Goal: Task Accomplishment & Management: Use online tool/utility

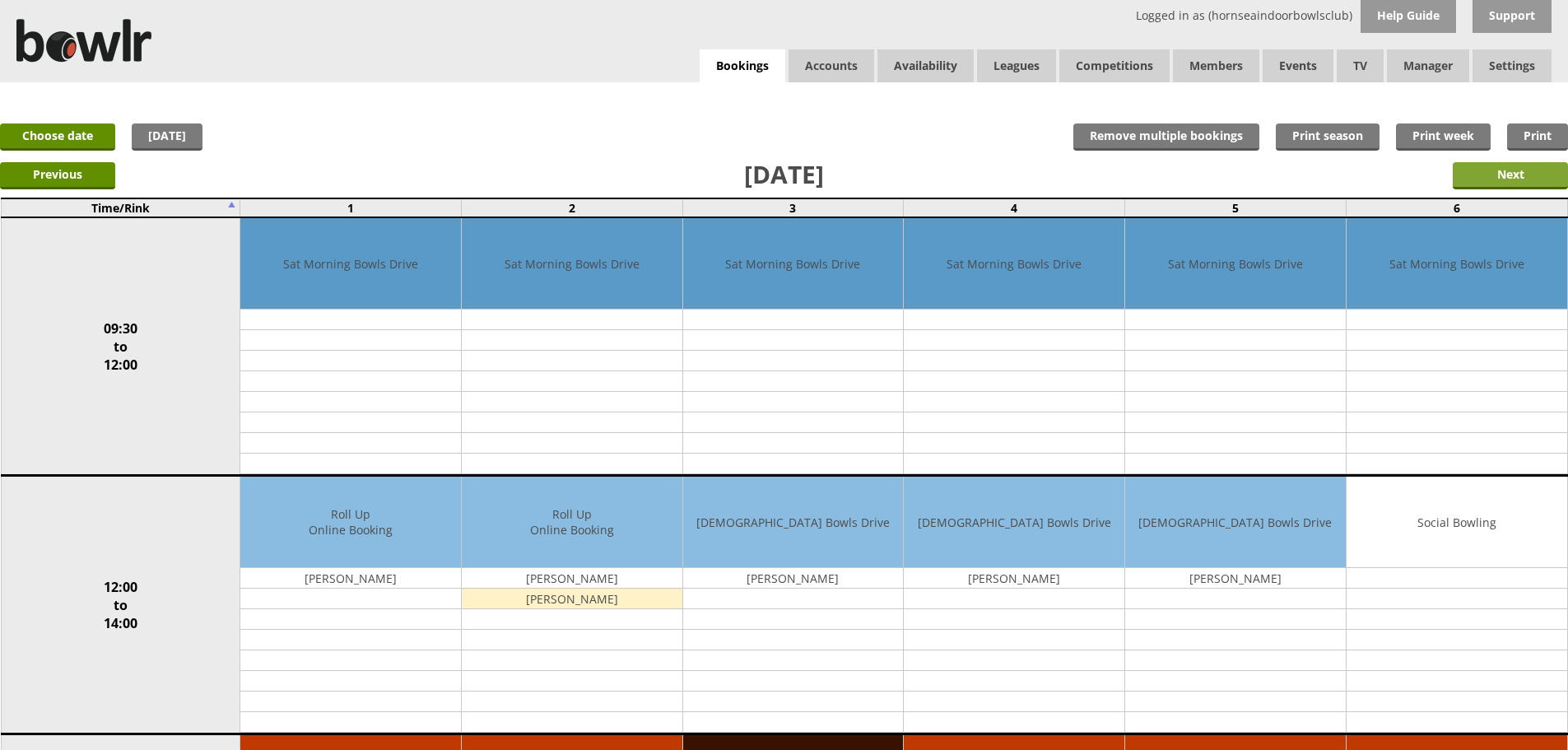
click at [1486, 162] on input "Next" at bounding box center [1510, 175] width 115 height 27
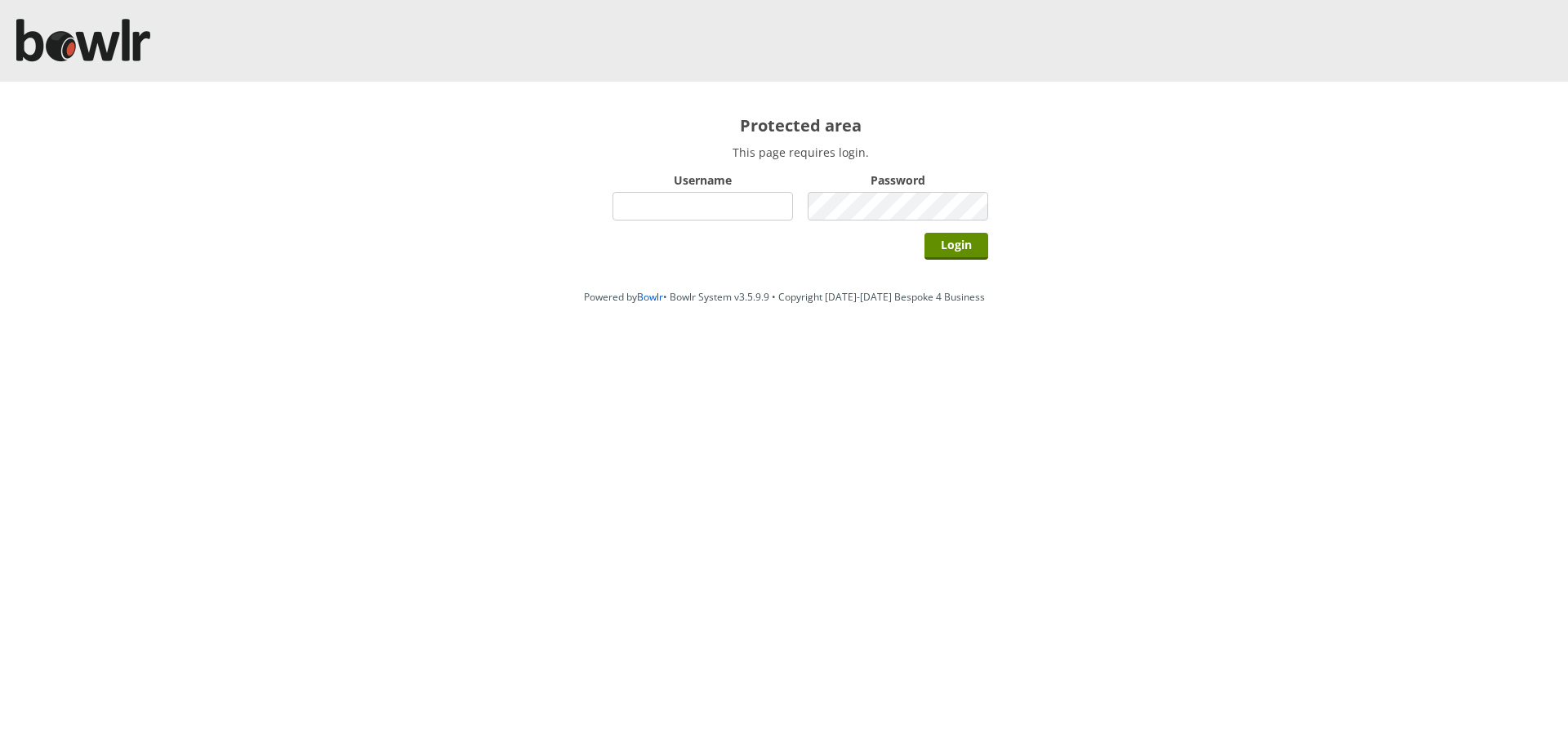
type input "hornseaindoorbowlsclub"
drag, startPoint x: 985, startPoint y: 232, endPoint x: 984, endPoint y: 247, distance: 15.0
click at [985, 234] on div "Login" at bounding box center [800, 245] width 376 height 41
click at [980, 254] on input "Login" at bounding box center [956, 246] width 64 height 27
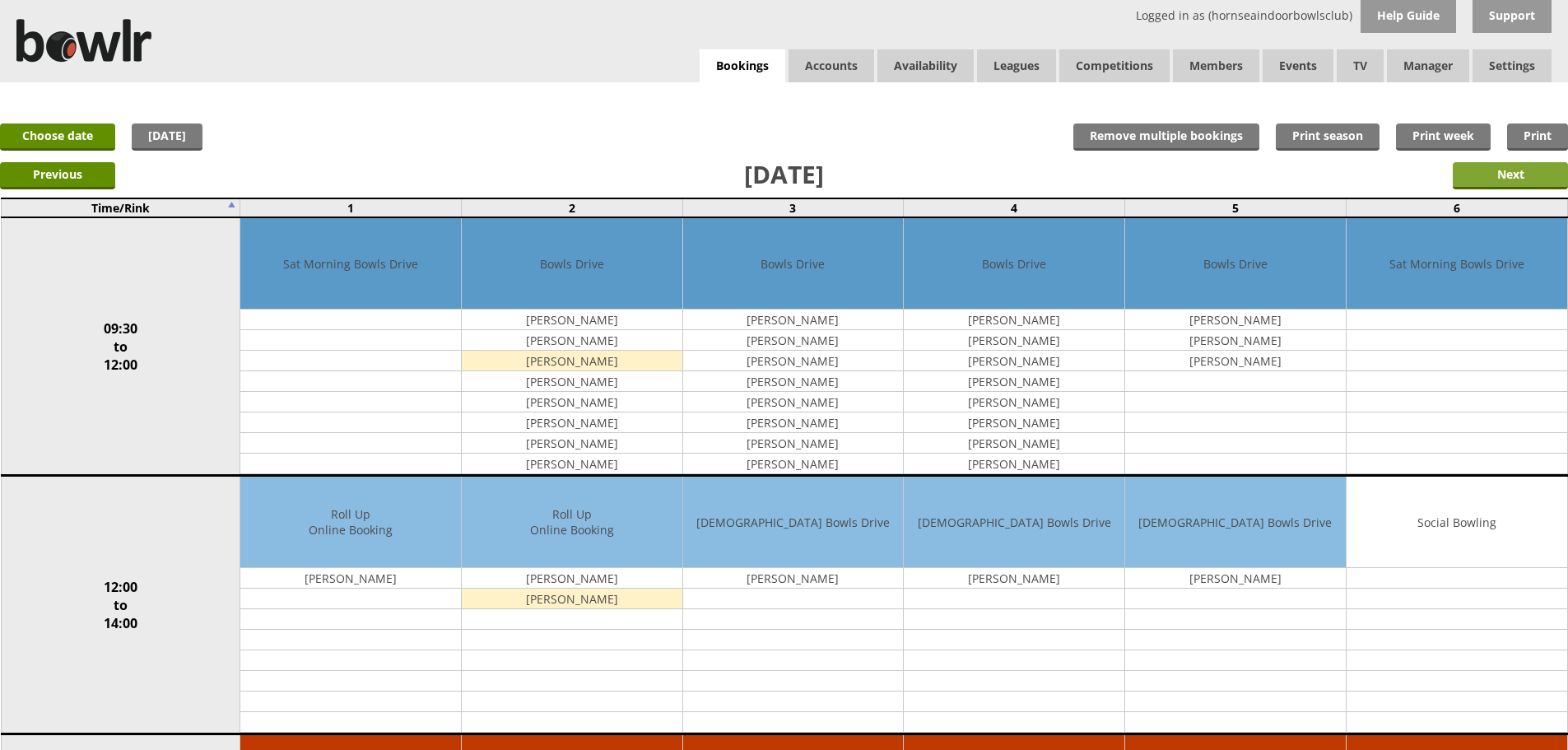
click at [1532, 171] on input "Next" at bounding box center [1510, 175] width 115 height 27
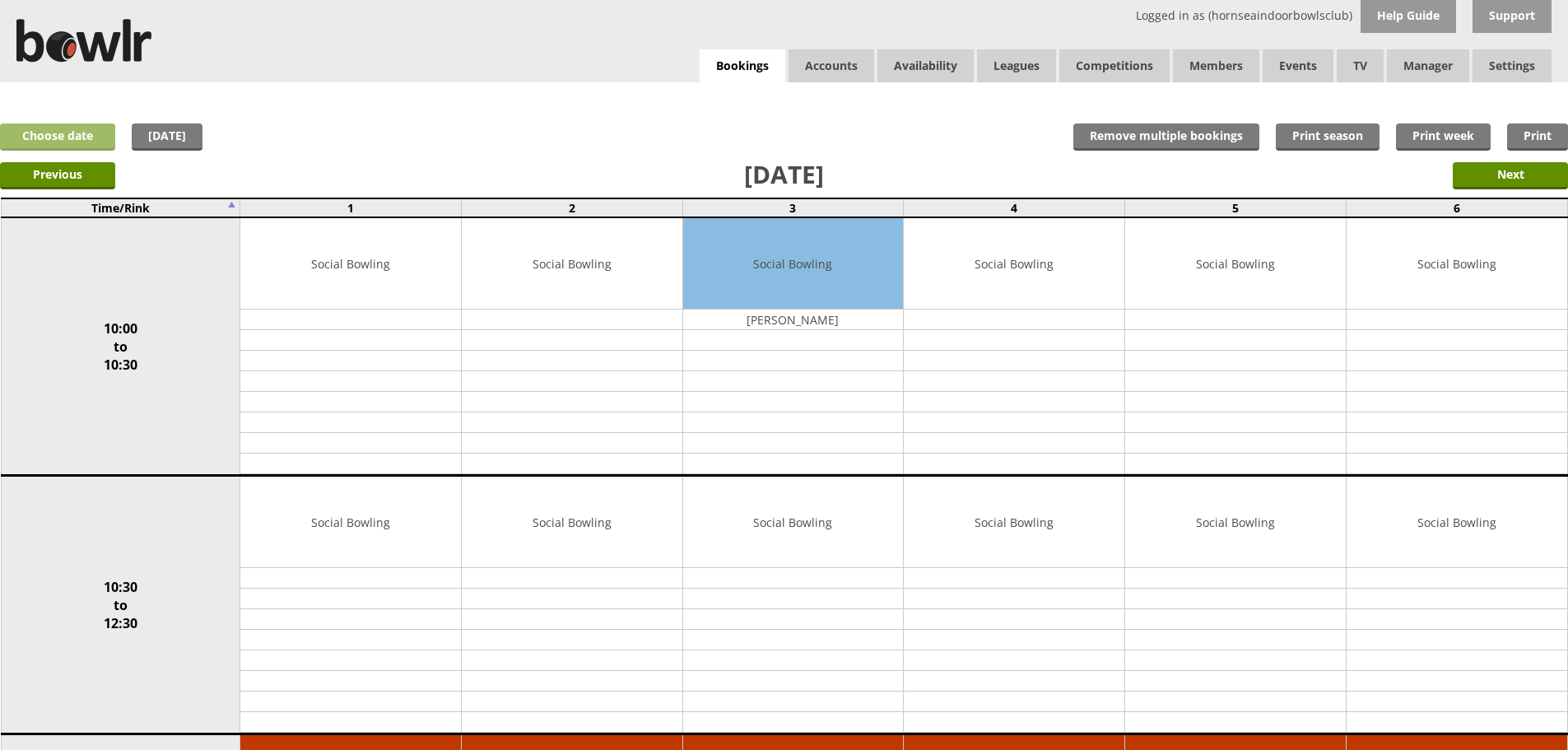
click at [98, 136] on link "Choose date" at bounding box center [58, 137] width 115 height 27
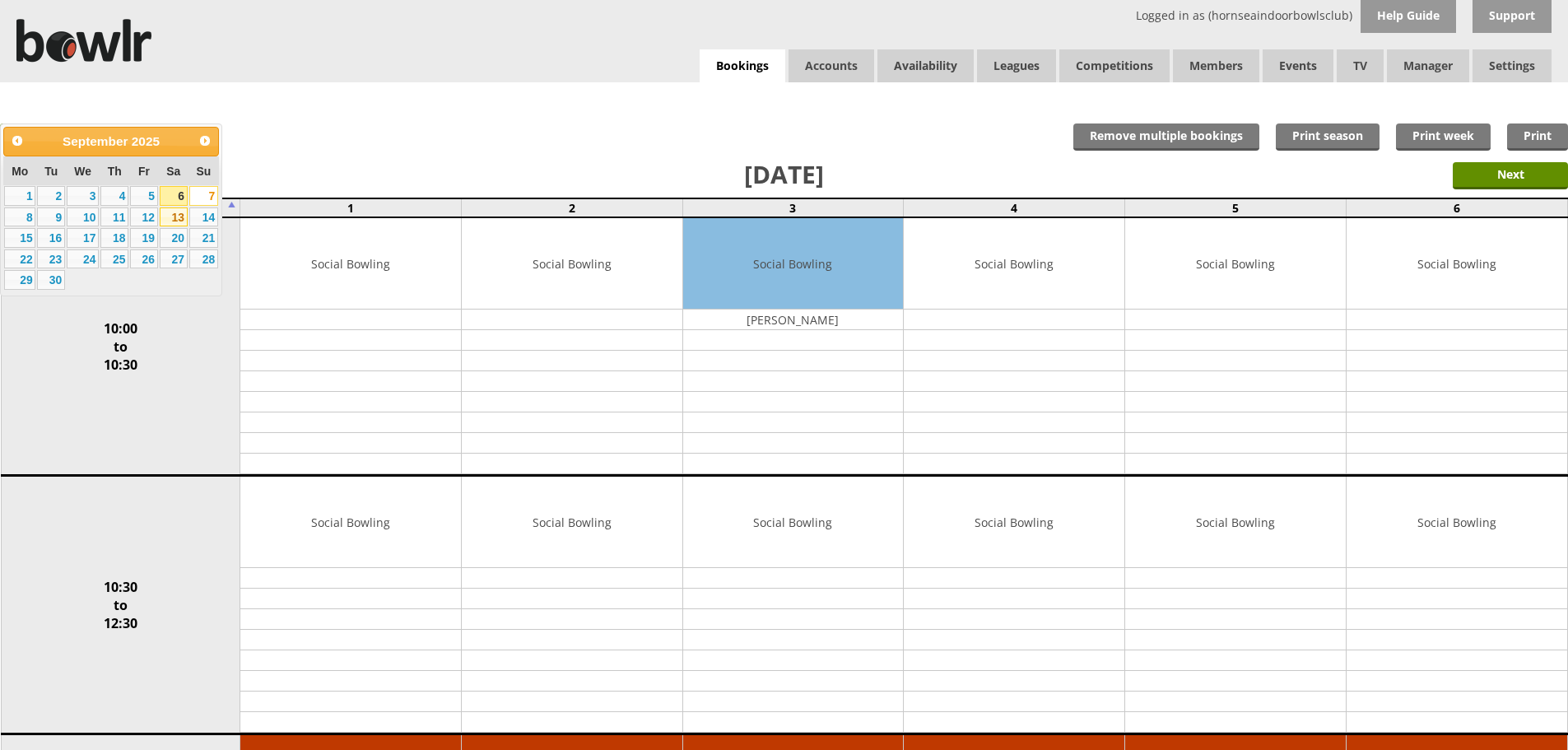
click at [175, 217] on link "13" at bounding box center [173, 217] width 28 height 19
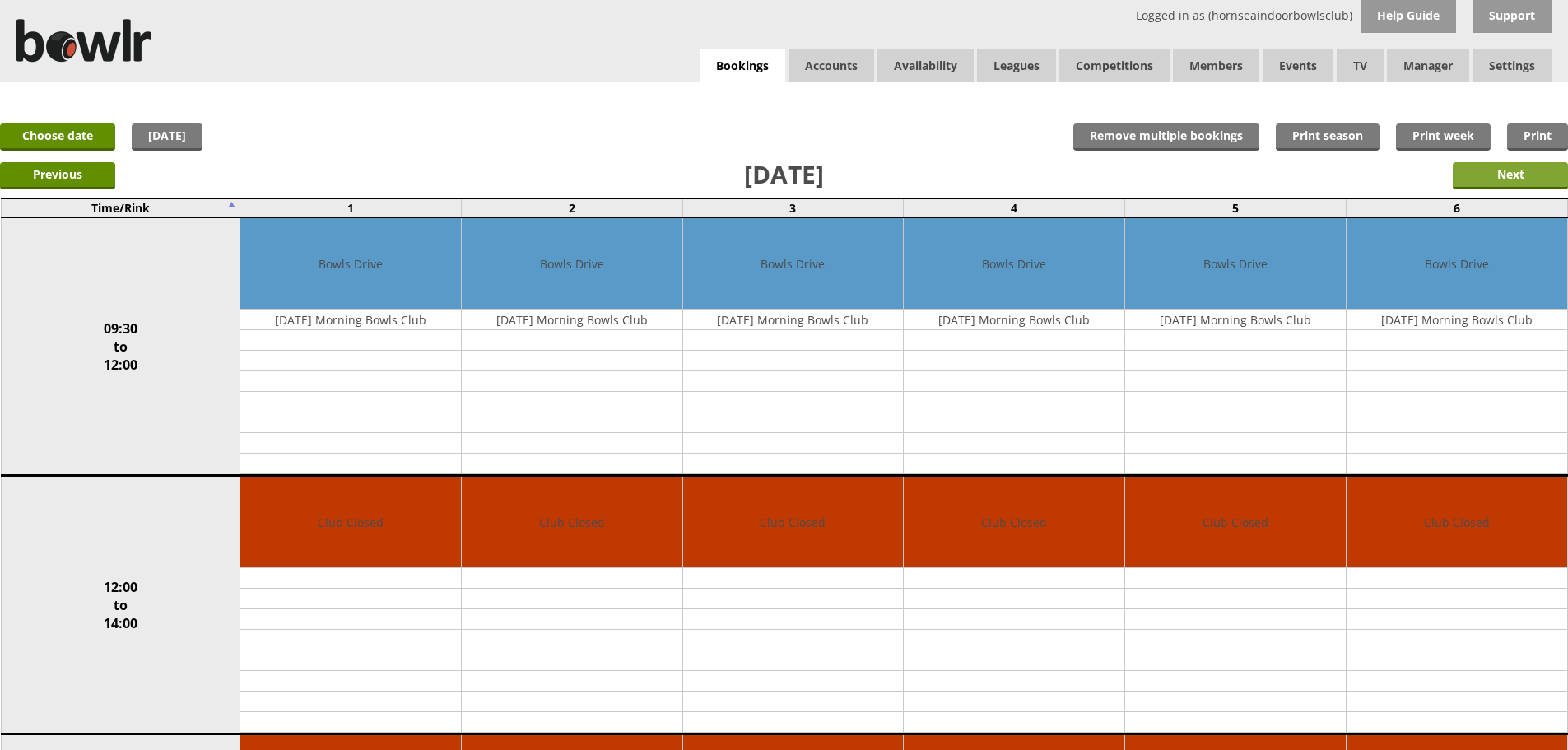
click at [1493, 174] on input "Next" at bounding box center [1510, 175] width 115 height 27
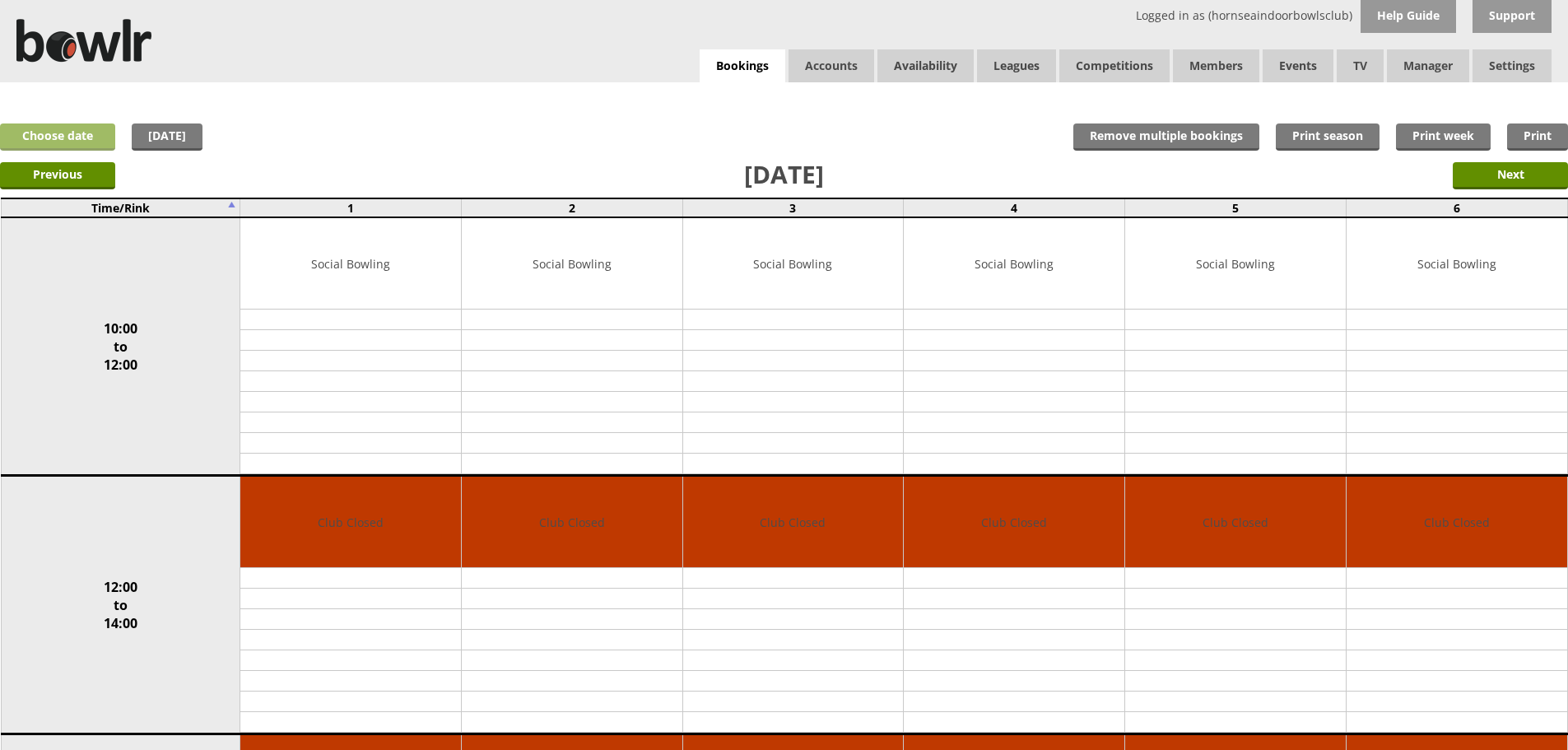
click at [104, 146] on link "Choose date" at bounding box center [58, 137] width 115 height 27
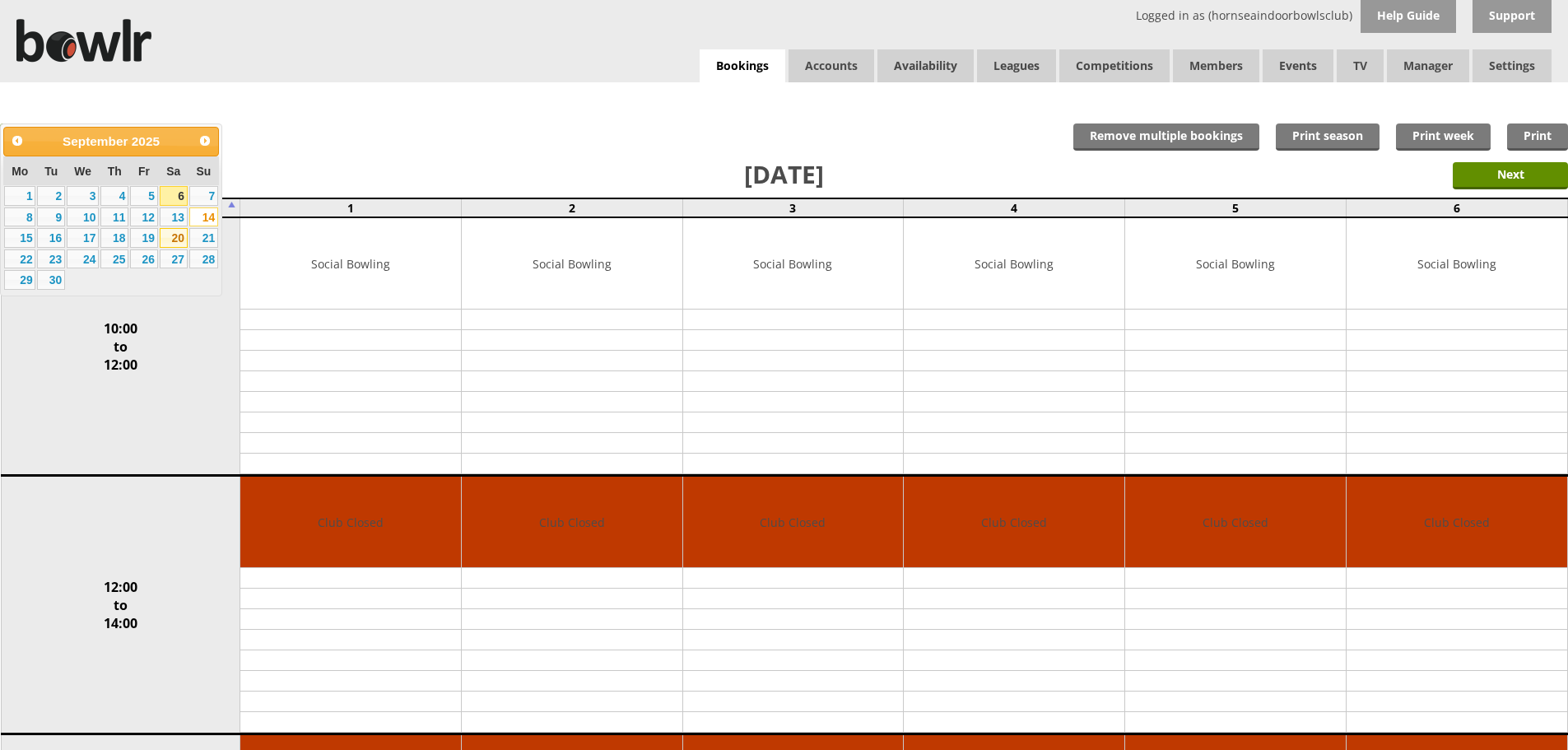
click at [170, 242] on link "20" at bounding box center [173, 237] width 28 height 19
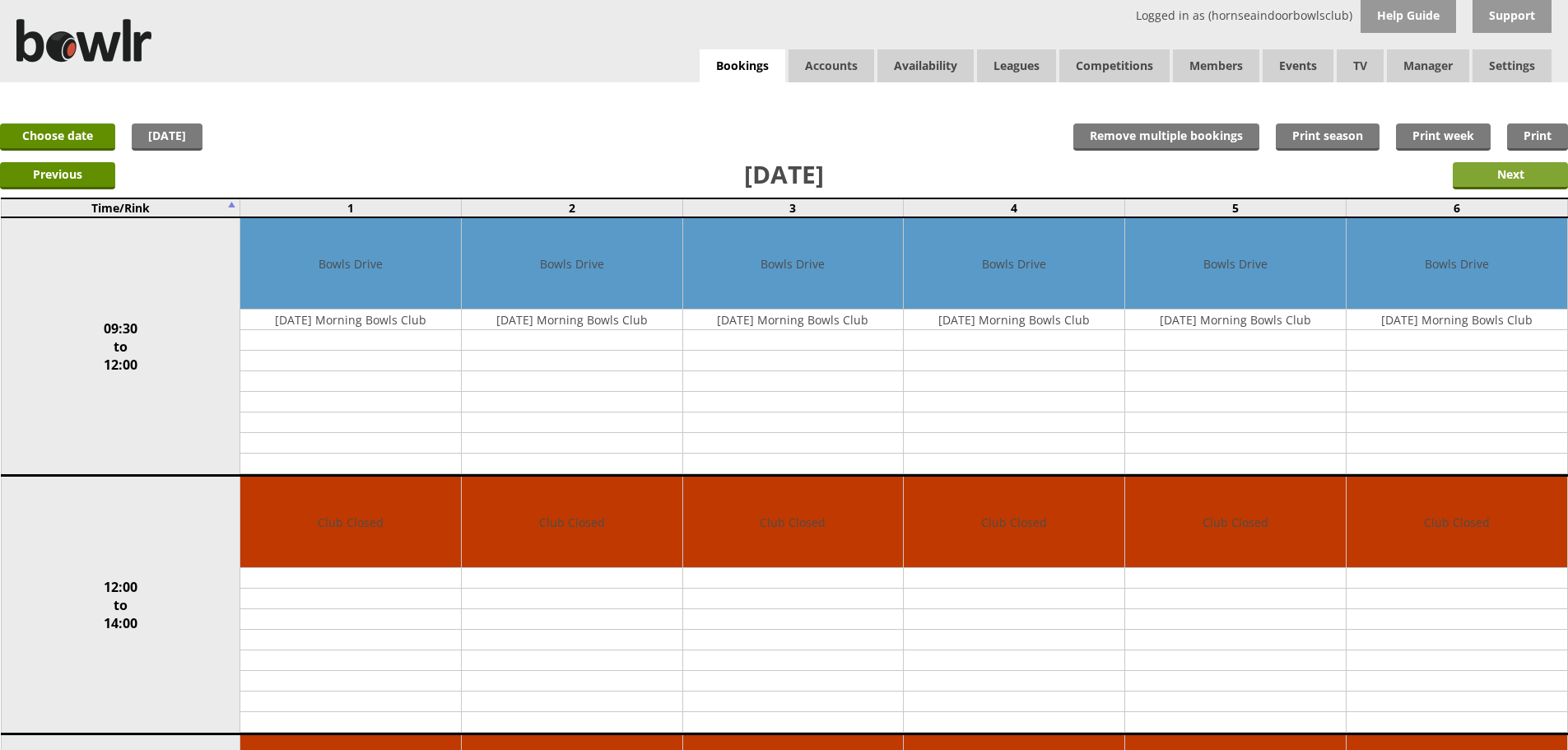
click at [1491, 174] on input "Next" at bounding box center [1510, 175] width 115 height 27
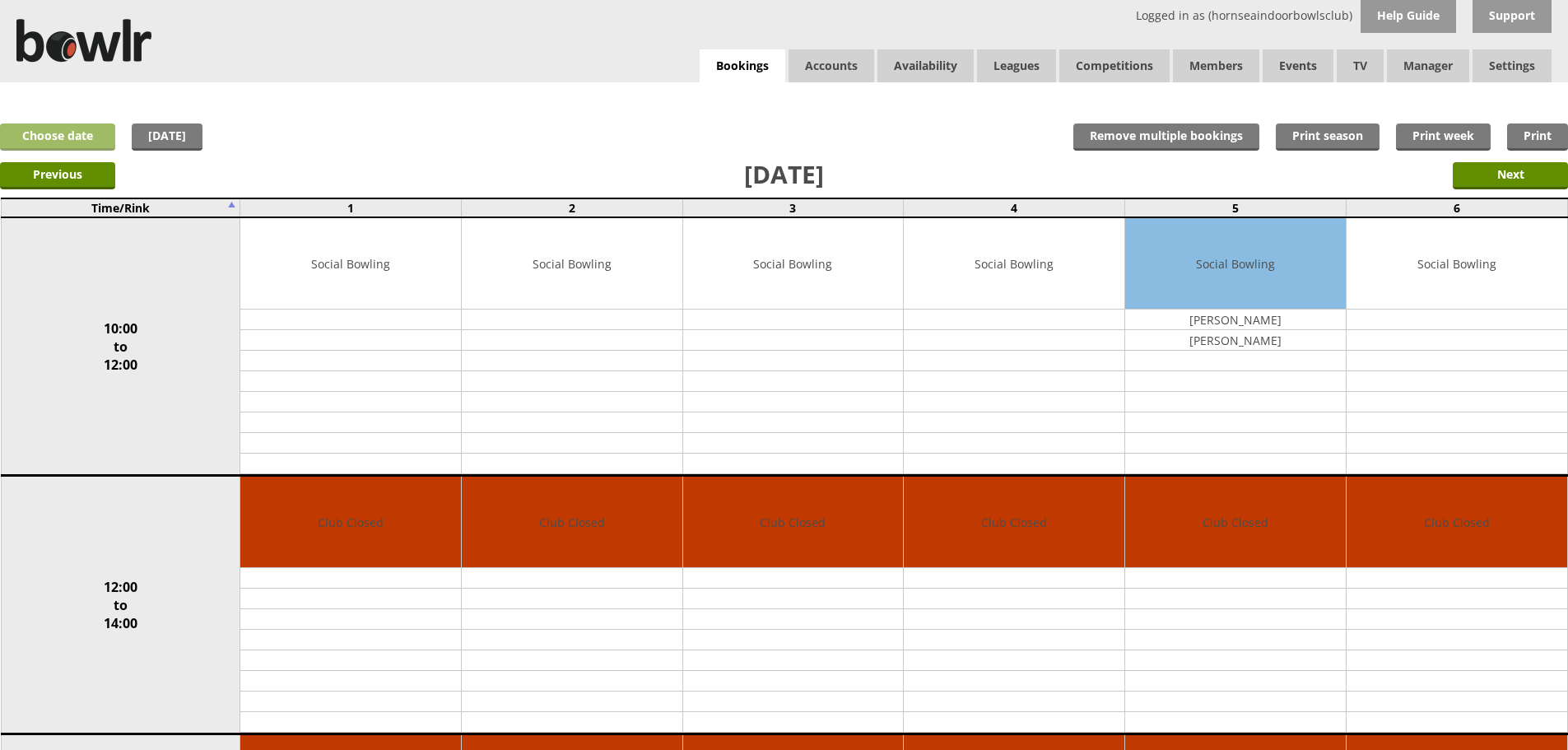
click at [81, 127] on link "Choose date" at bounding box center [58, 137] width 115 height 27
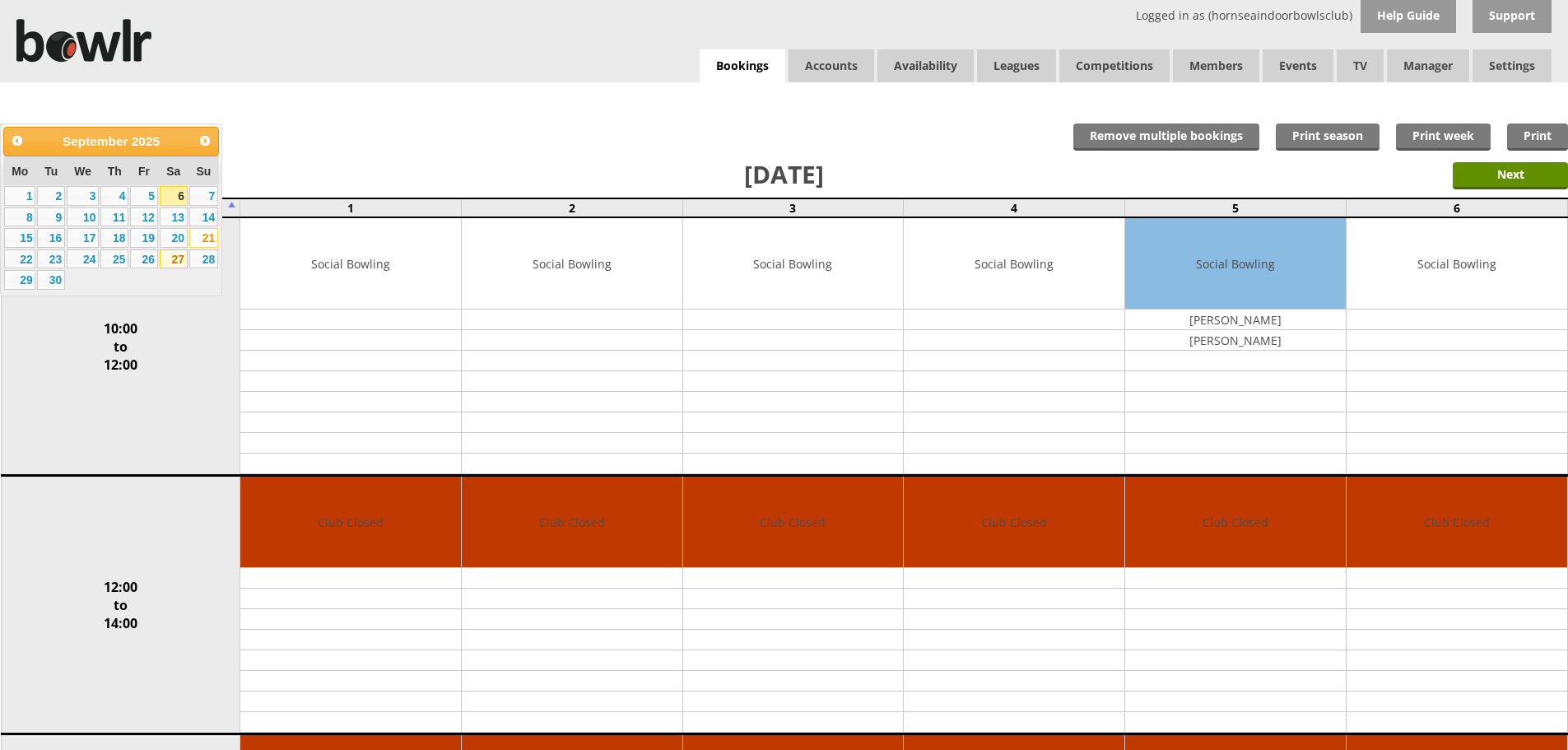
click at [175, 261] on link "27" at bounding box center [173, 258] width 28 height 19
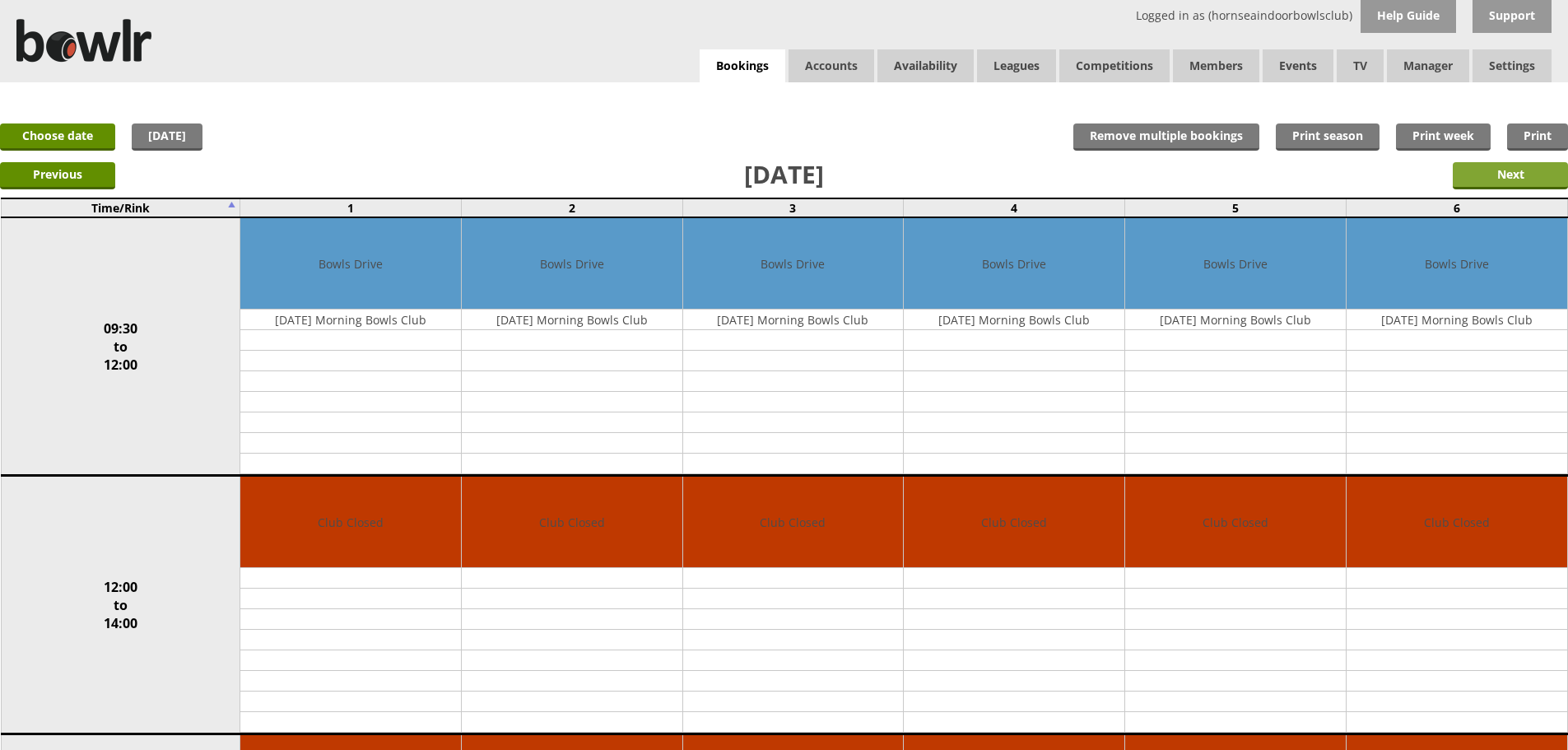
click at [1515, 175] on input "Next" at bounding box center [1510, 175] width 115 height 27
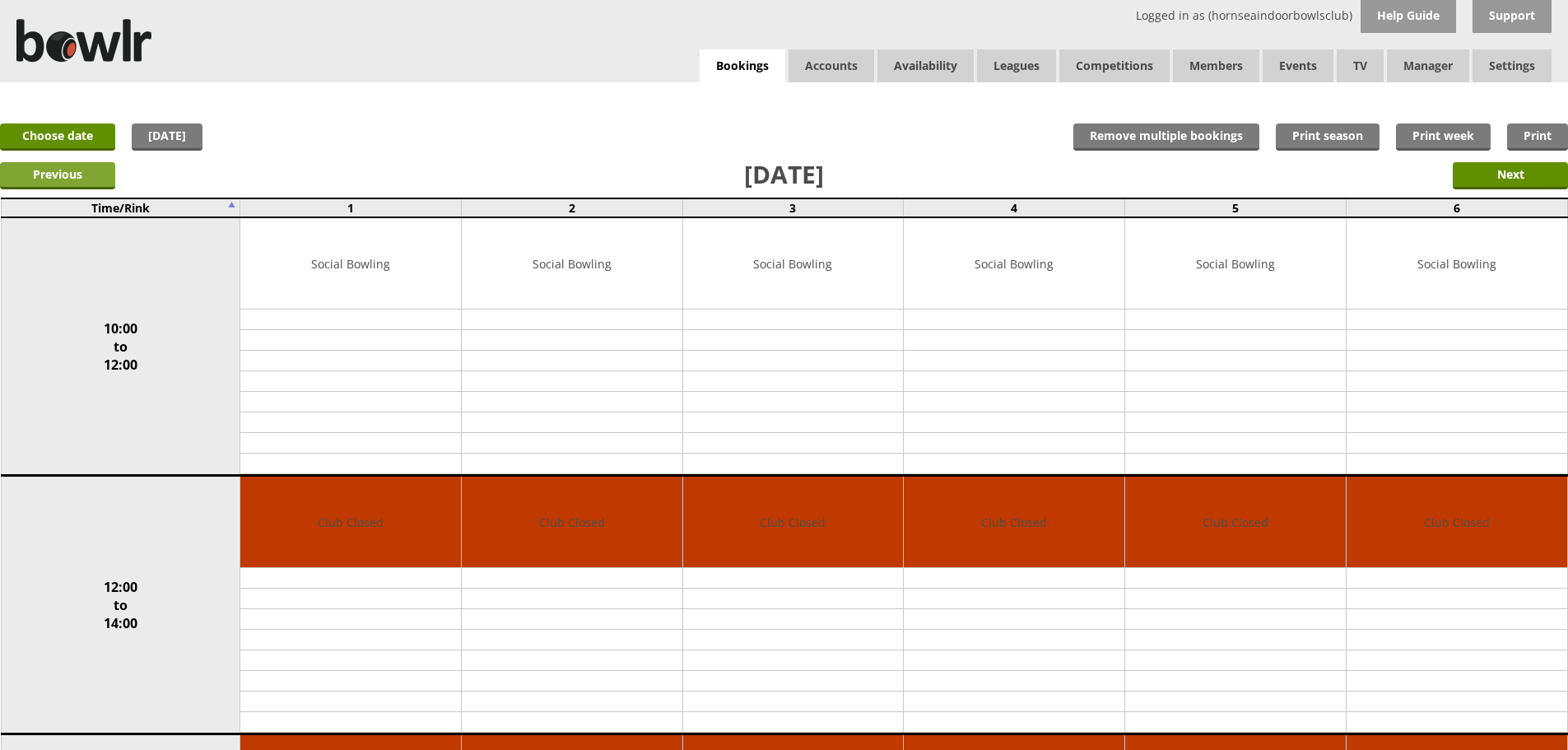
click at [56, 186] on input "Previous" at bounding box center [58, 175] width 115 height 27
